Goal: Check status: Check status

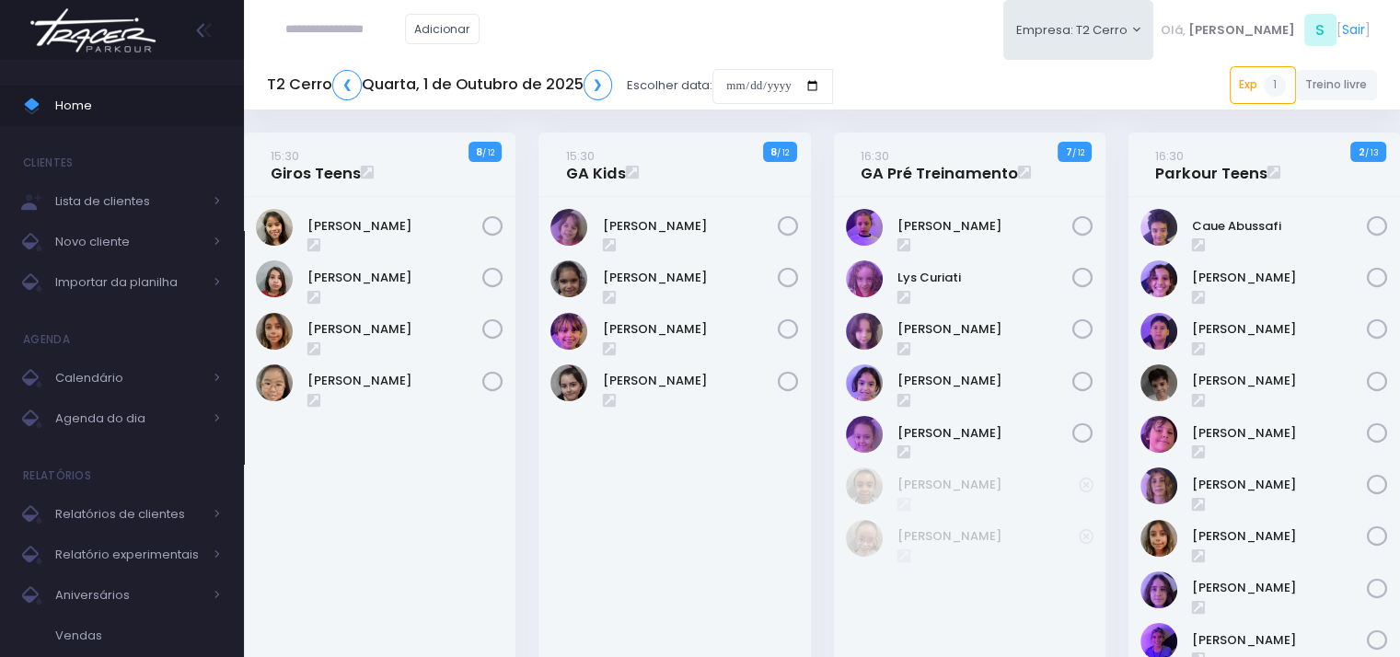
click at [1359, 0] on div at bounding box center [700, 0] width 1400 height 0
click at [1155, 31] on button "Empresa: T2 Cerro" at bounding box center [1079, 30] width 151 height 60
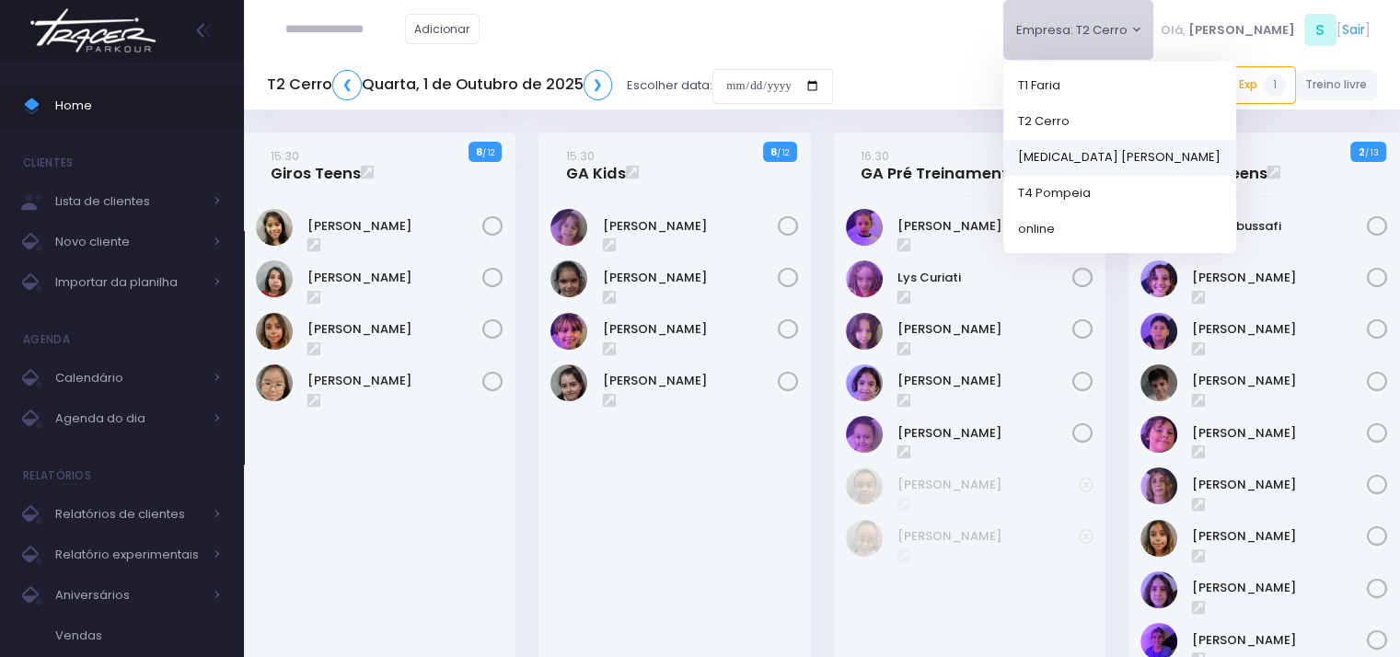
click at [1155, 156] on link "[MEDICAL_DATA] [PERSON_NAME]" at bounding box center [1120, 157] width 233 height 36
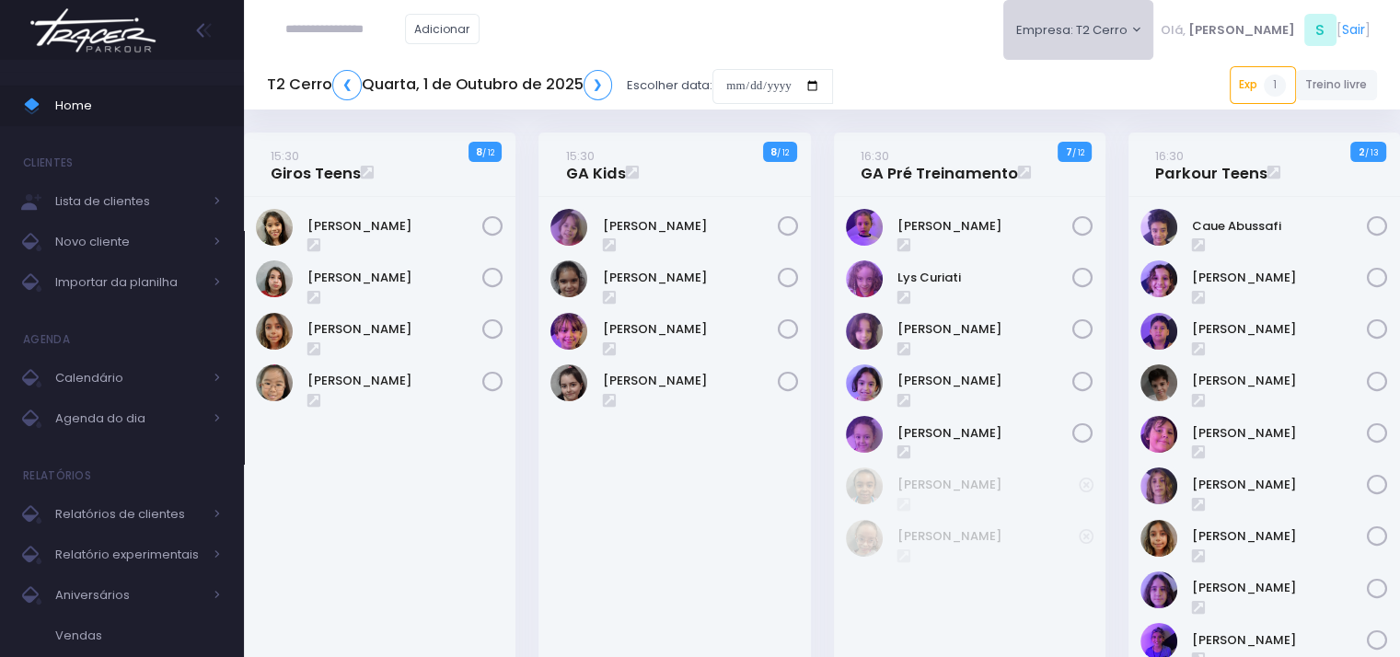
click at [1155, 34] on button "Empresa: T2 Cerro" at bounding box center [1079, 30] width 151 height 60
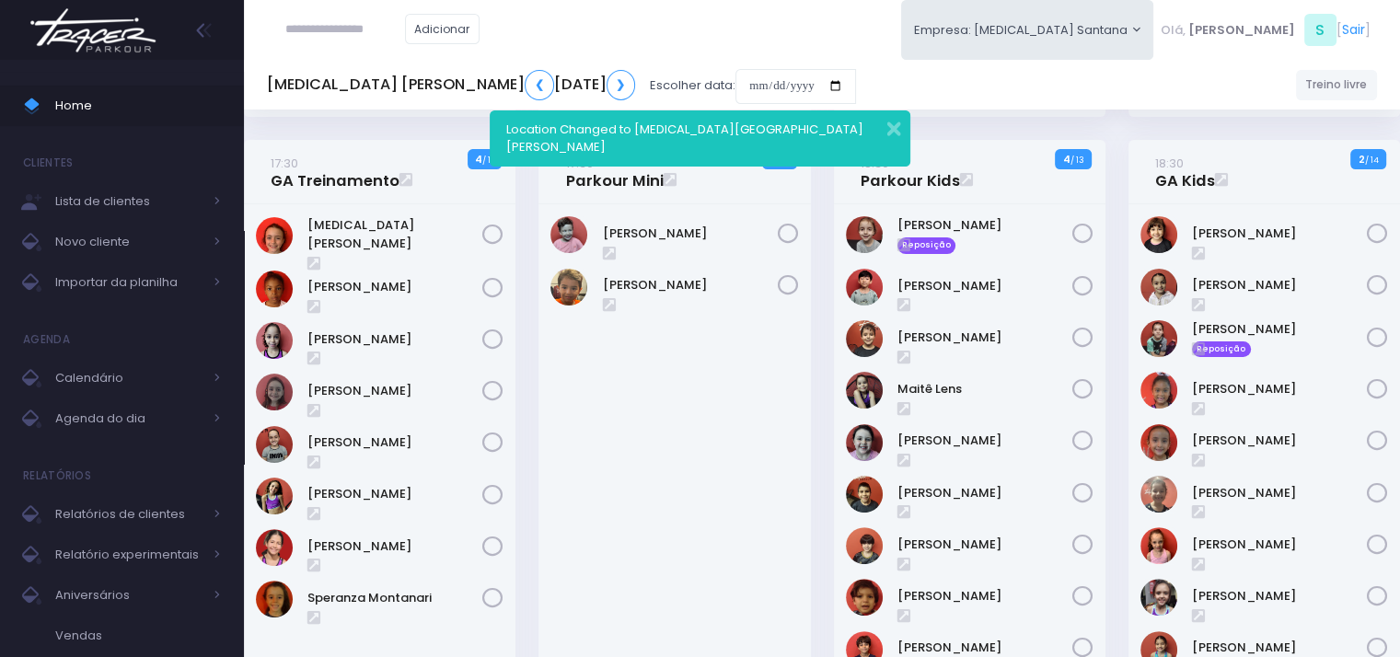
scroll to position [369, 0]
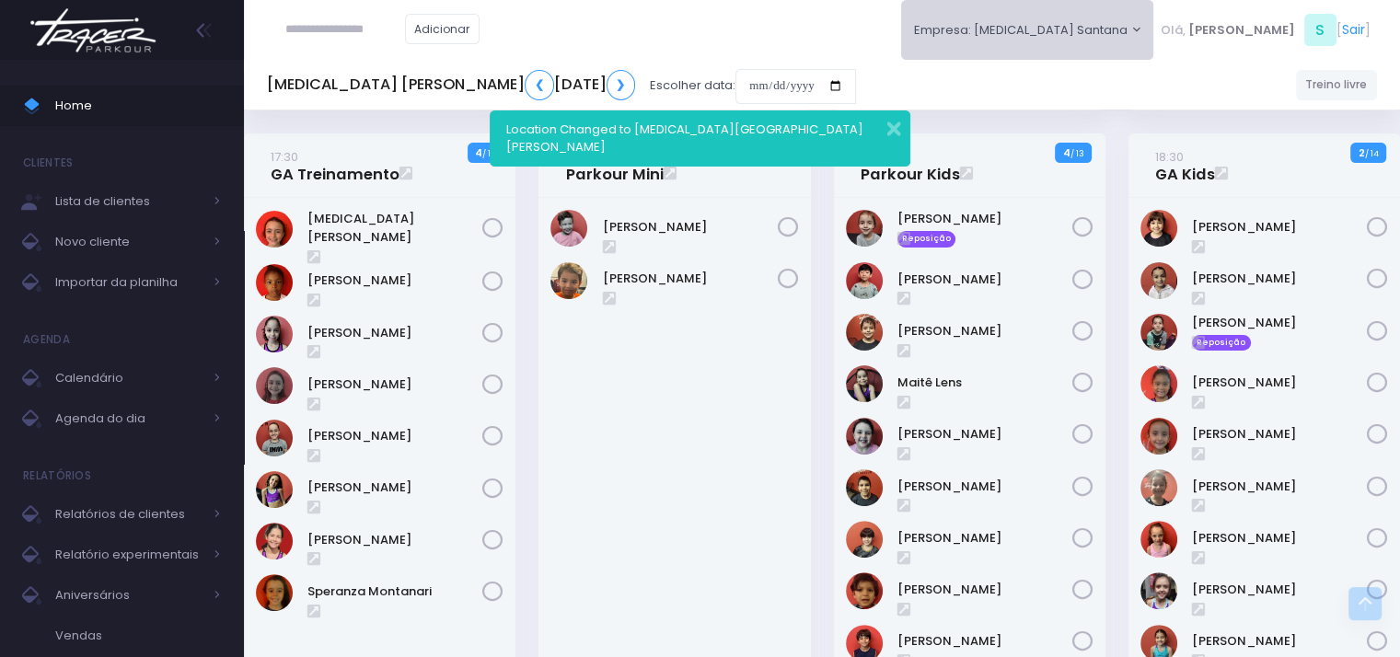
click at [1131, 38] on button "Empresa: T3 Santana" at bounding box center [1027, 30] width 253 height 60
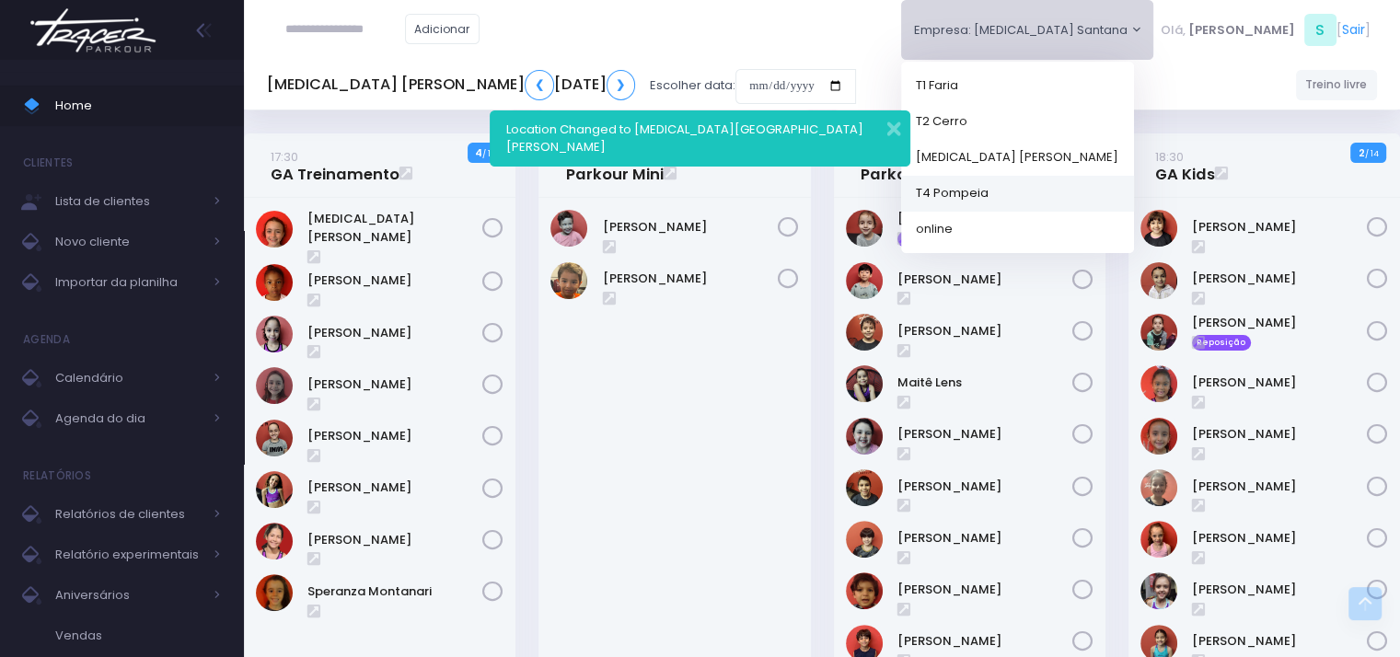
click at [1110, 192] on link "T4 Pompeia" at bounding box center [1017, 193] width 233 height 36
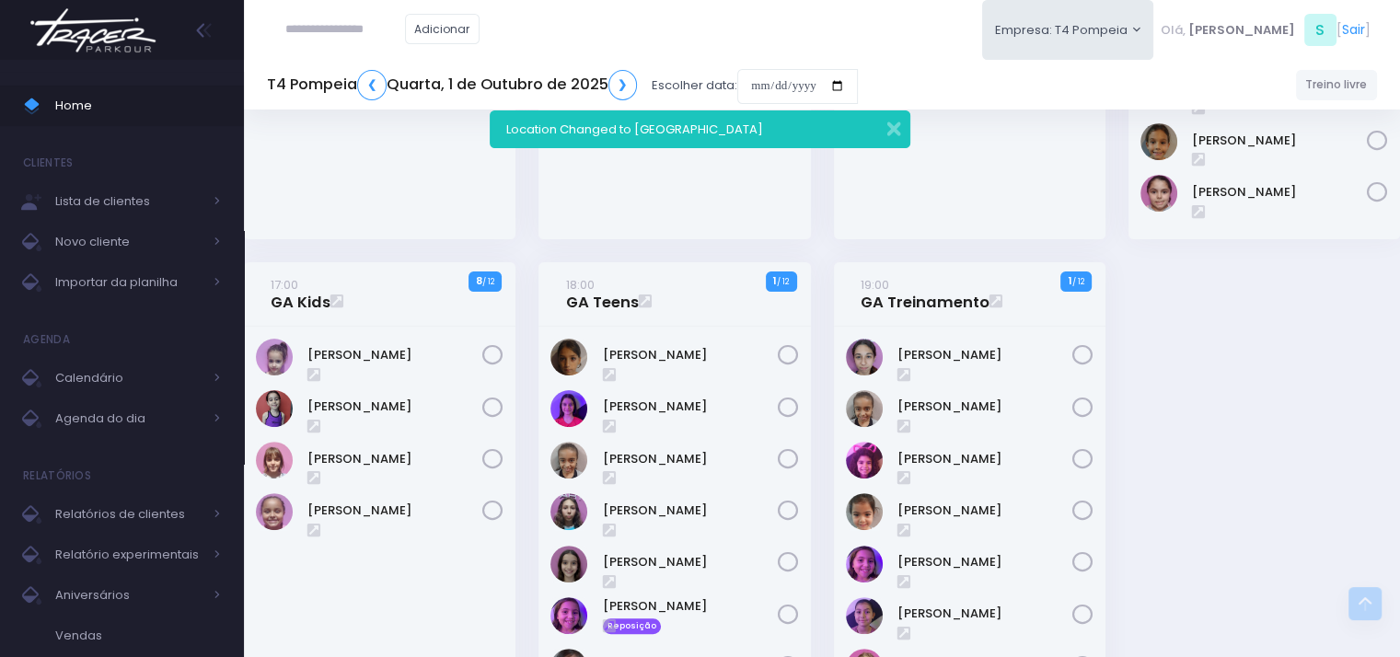
scroll to position [452, 0]
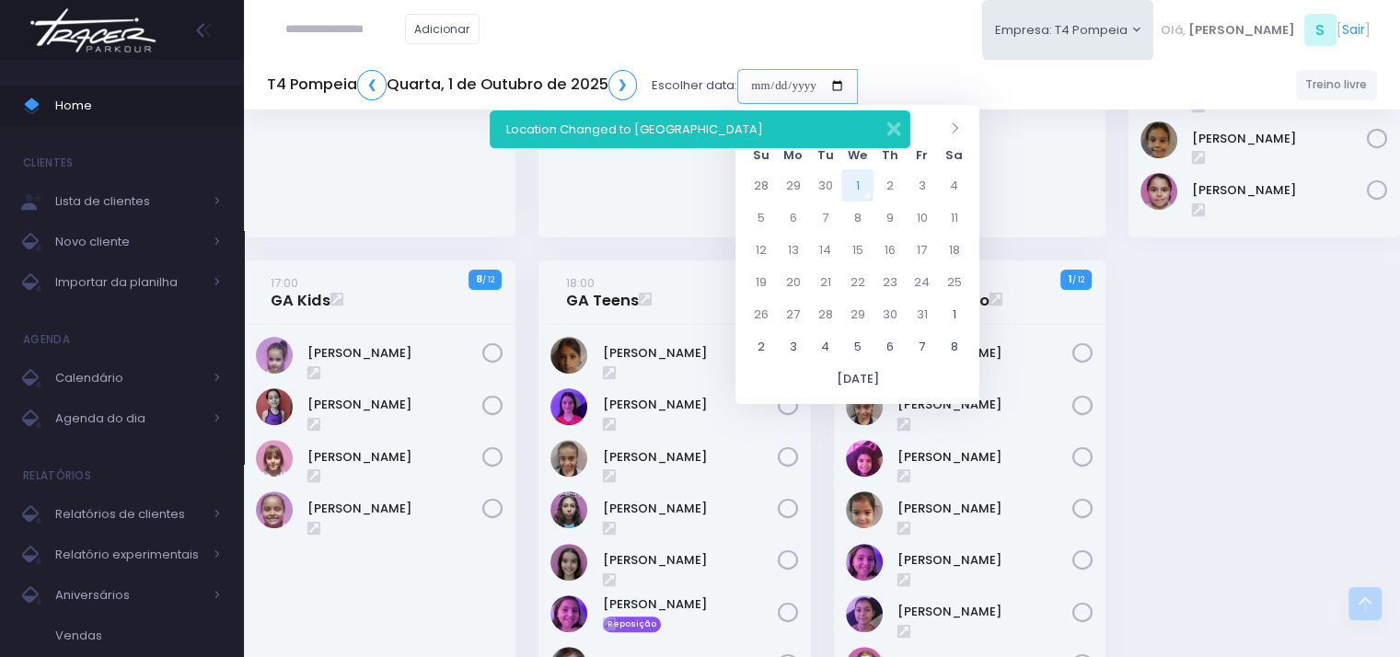
click at [821, 92] on input "date" at bounding box center [798, 86] width 121 height 35
click at [944, 222] on td "11" at bounding box center [954, 218] width 32 height 32
type input "**********"
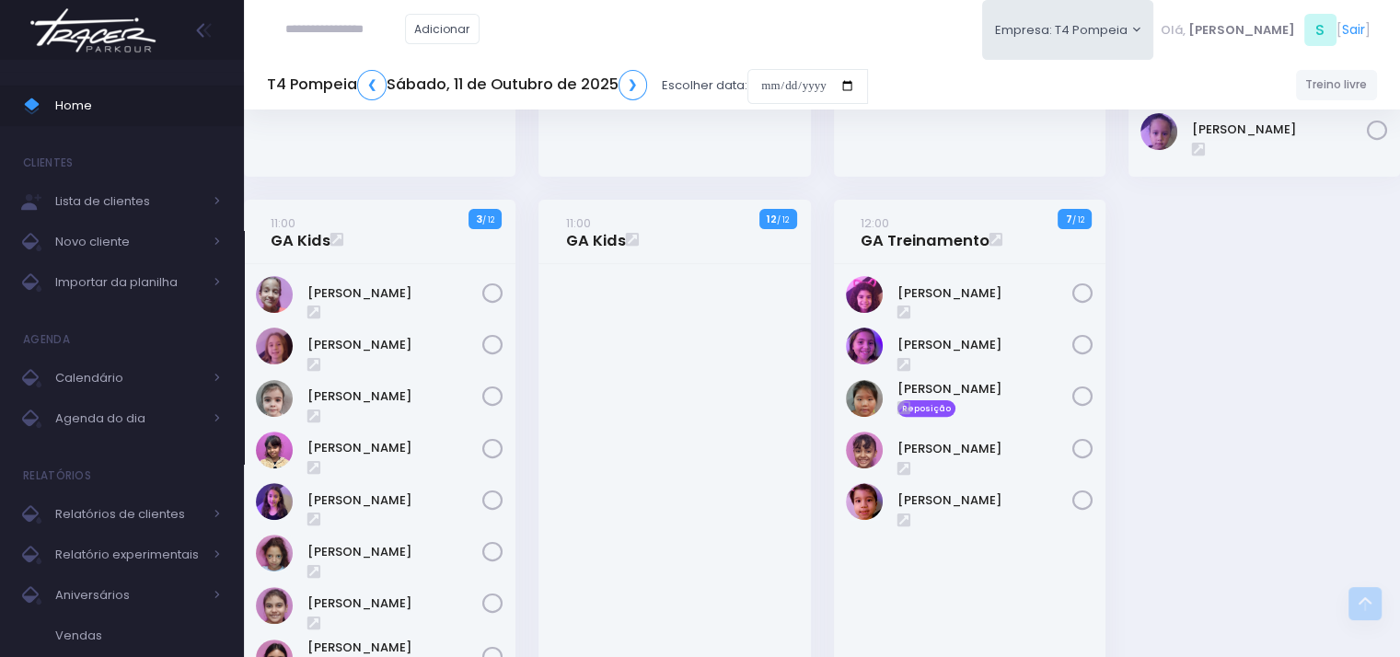
scroll to position [379, 0]
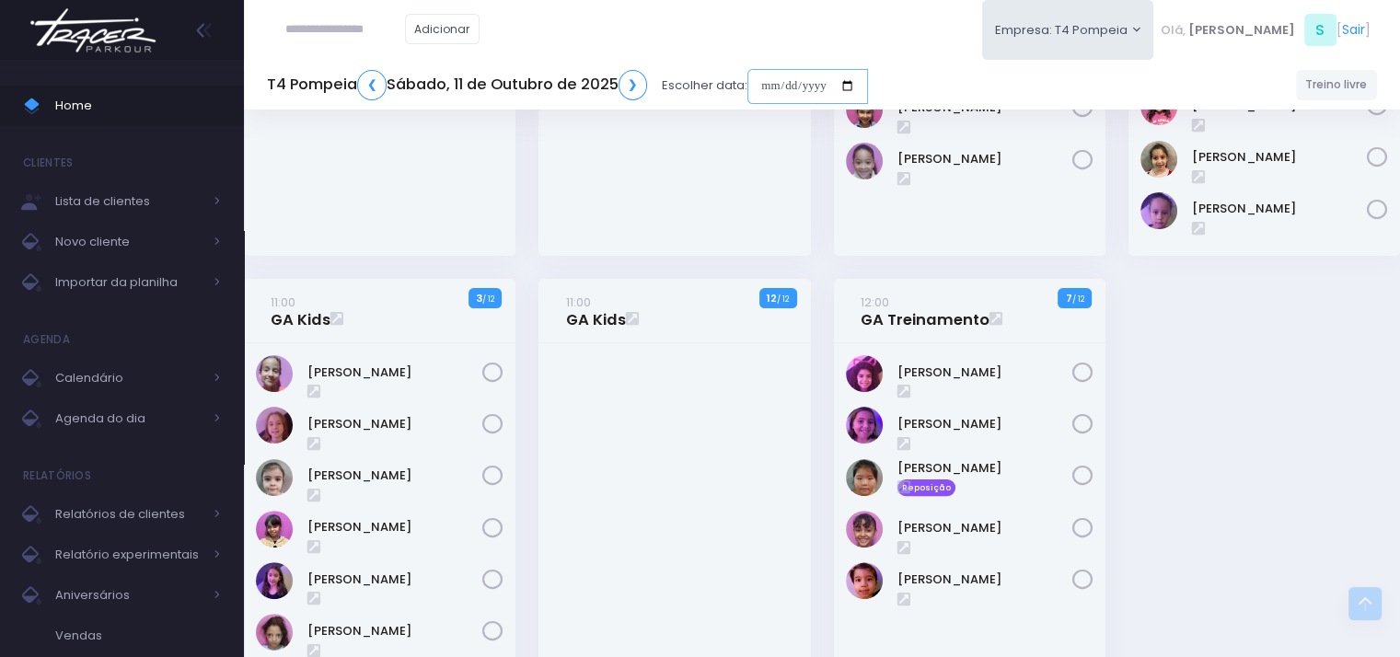
drag, startPoint x: 868, startPoint y: 86, endPoint x: 869, endPoint y: 95, distance: 9.3
click at [868, 86] on input "date" at bounding box center [808, 86] width 121 height 35
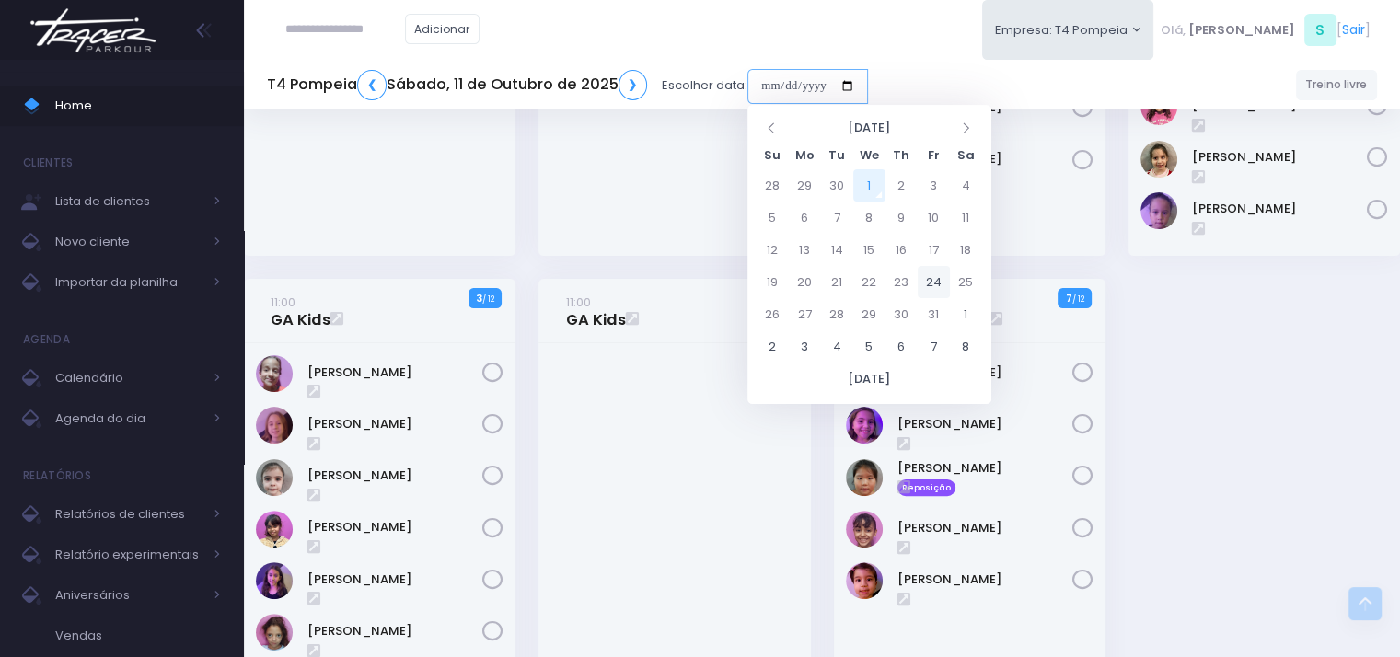
type input "**********"
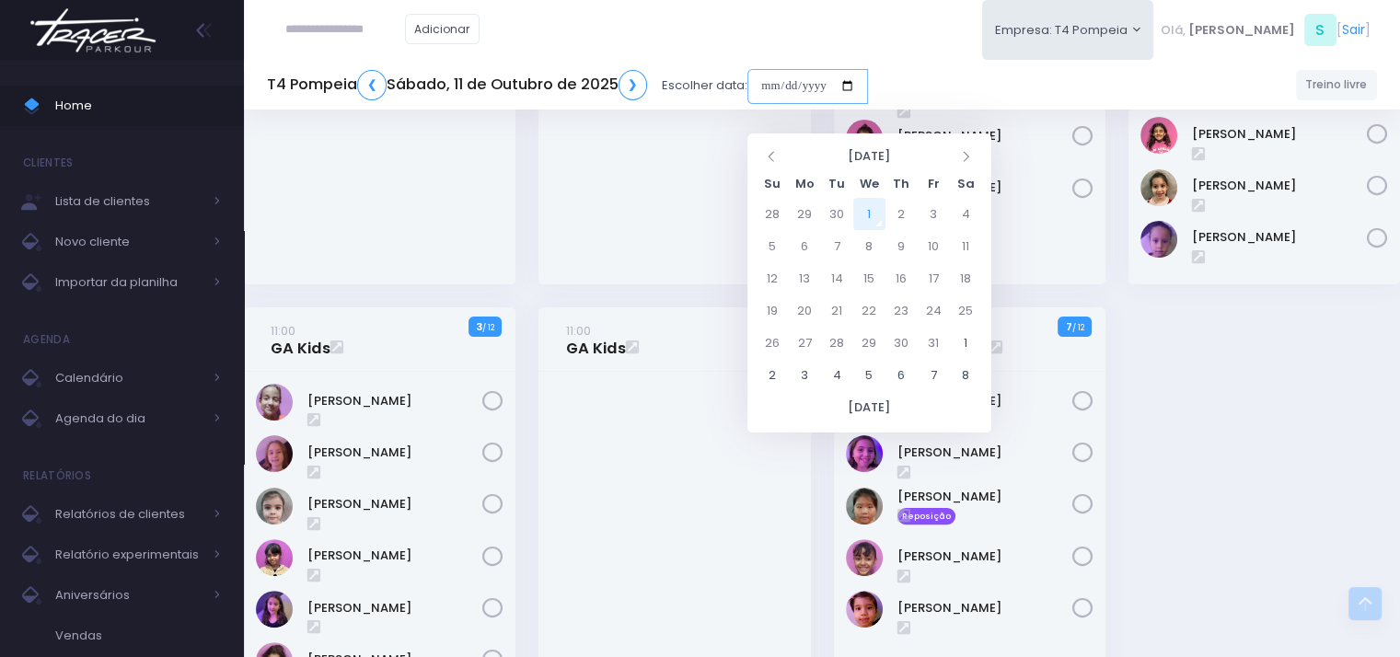
scroll to position [368, 0]
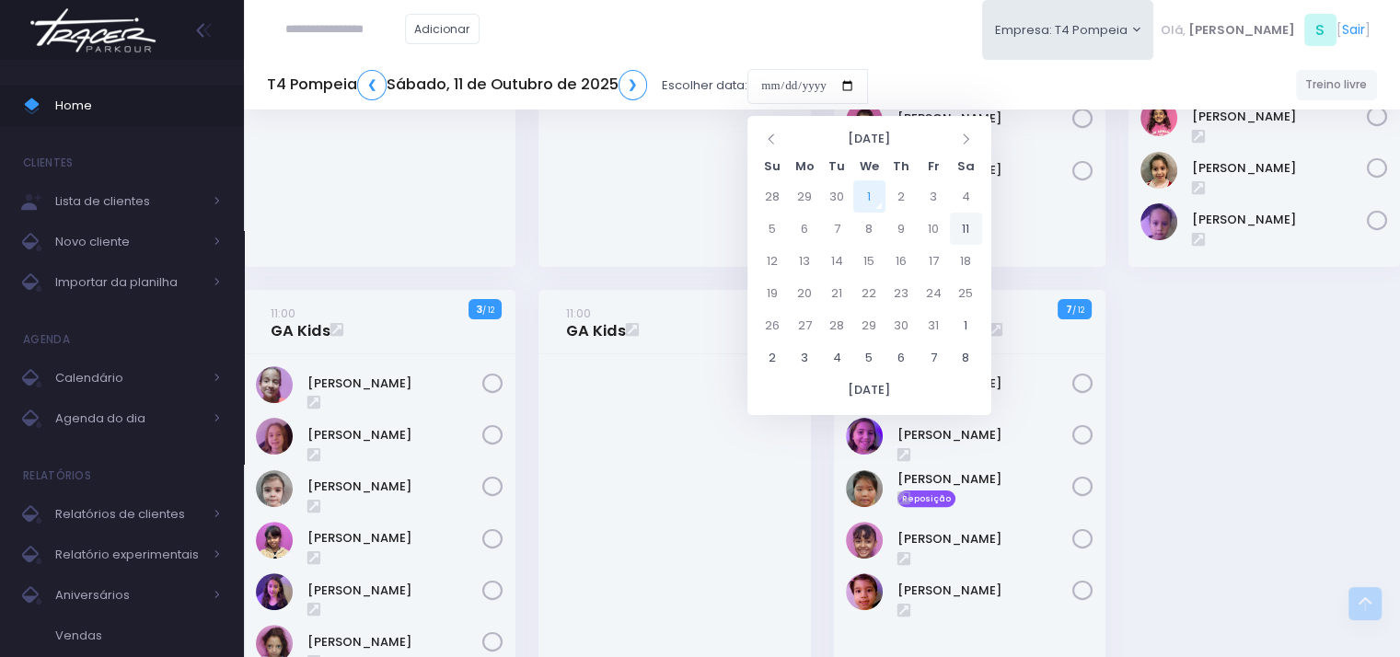
click at [967, 226] on td "11" at bounding box center [966, 229] width 32 height 32
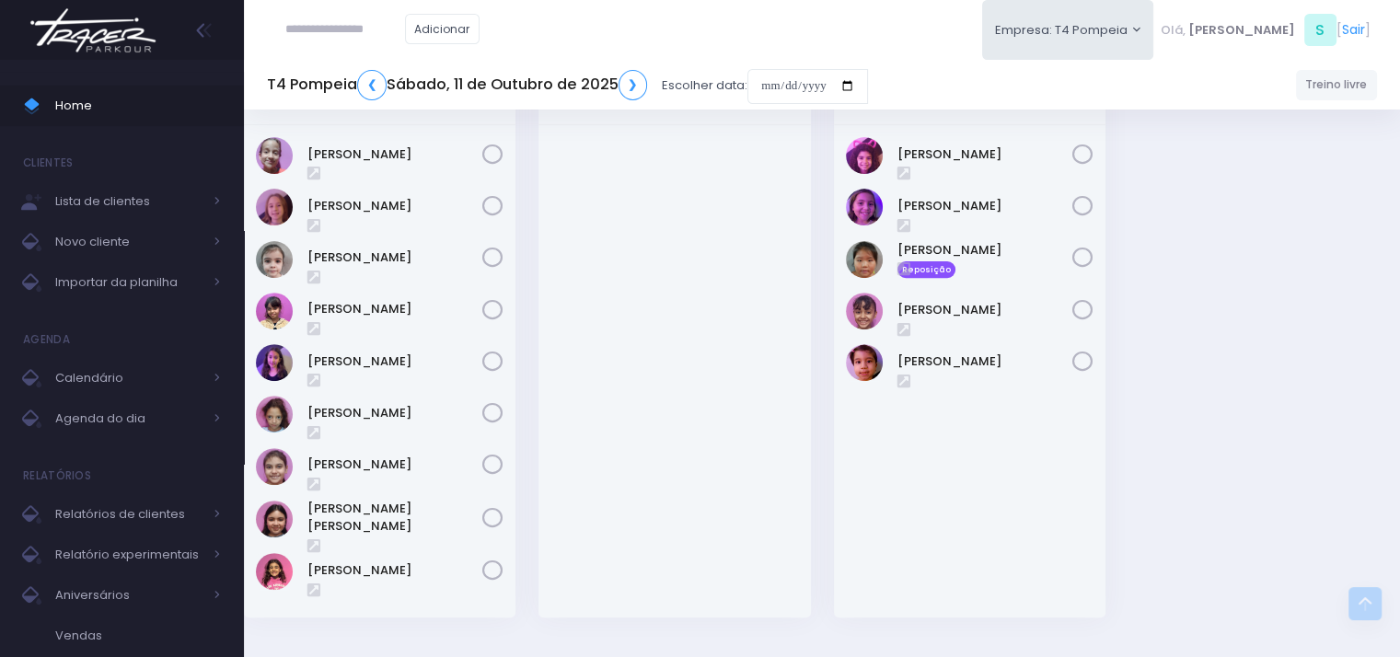
scroll to position [660, 0]
